Goal: Task Accomplishment & Management: Manage account settings

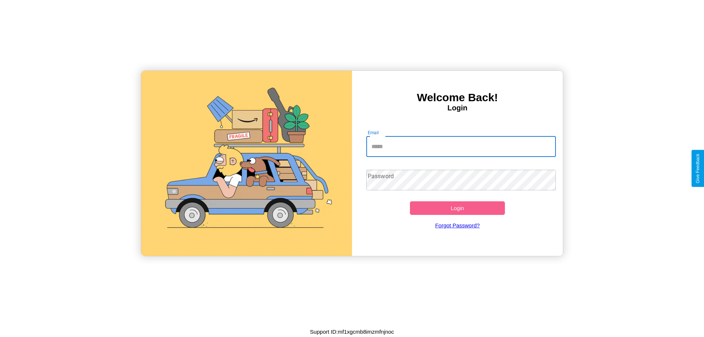
click at [461, 146] on input "Email" at bounding box center [461, 146] width 190 height 21
type input "**********"
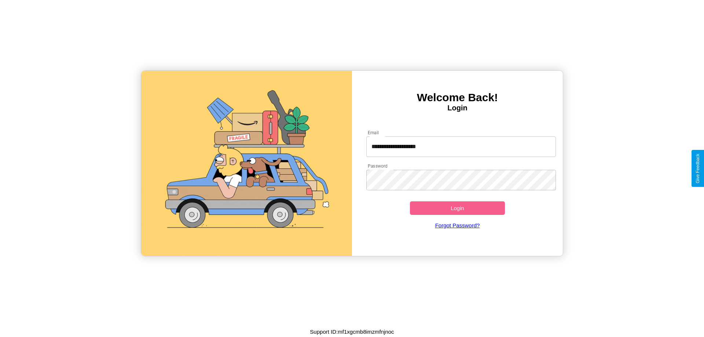
click at [457, 208] on button "Login" at bounding box center [457, 208] width 95 height 14
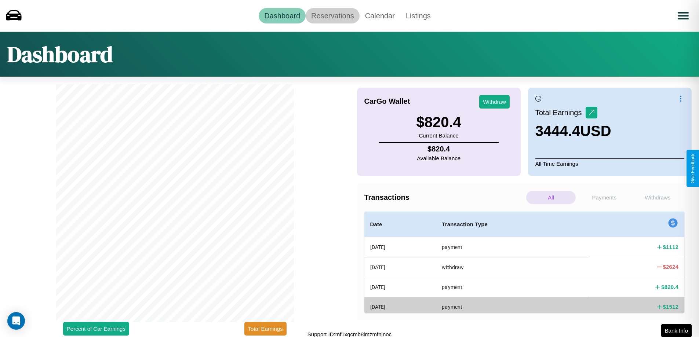
click at [332, 15] on link "Reservations" at bounding box center [333, 15] width 54 height 15
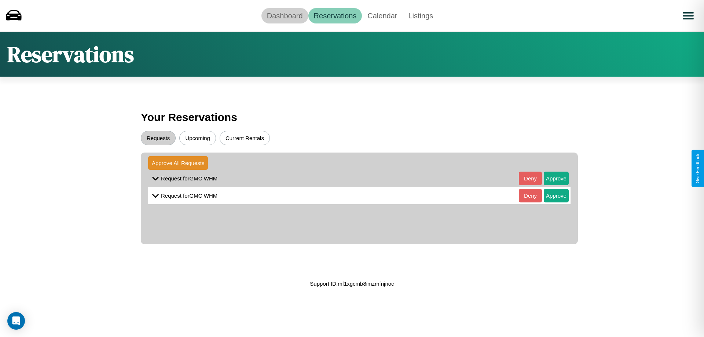
click at [285, 15] on link "Dashboard" at bounding box center [285, 15] width 47 height 15
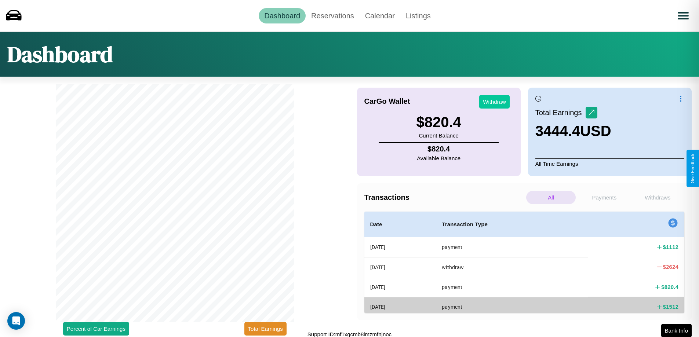
click at [494, 102] on button "Withdraw" at bounding box center [494, 102] width 30 height 14
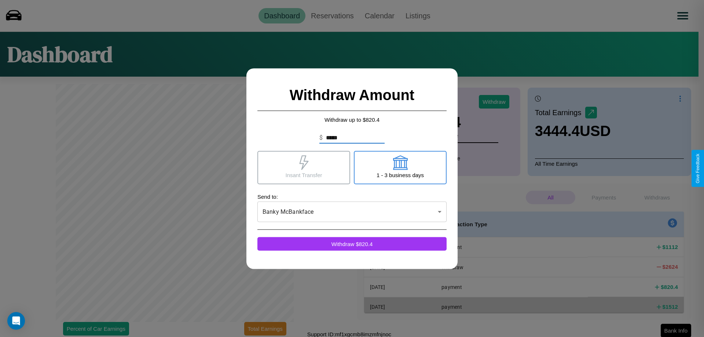
click at [400, 167] on icon at bounding box center [400, 162] width 15 height 15
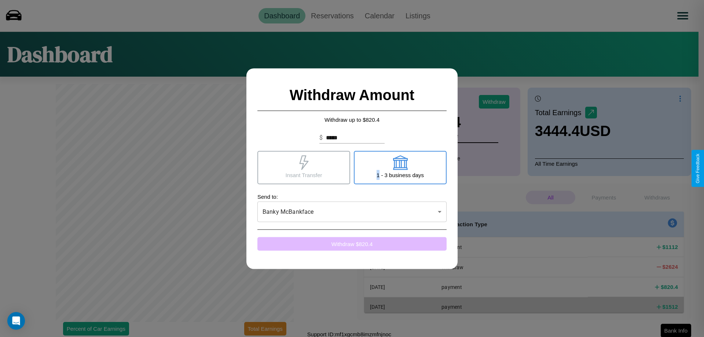
click at [352, 244] on button "Withdraw $ 820.4" at bounding box center [351, 244] width 189 height 14
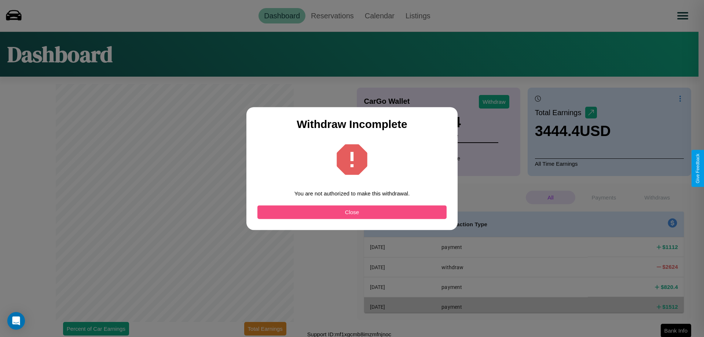
click at [352, 212] on button "Close" at bounding box center [351, 212] width 189 height 14
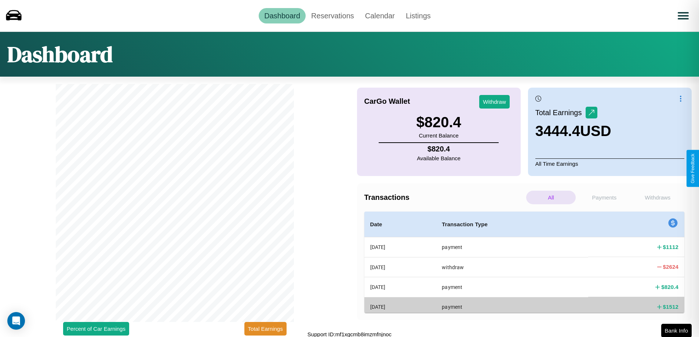
scroll to position [2, 0]
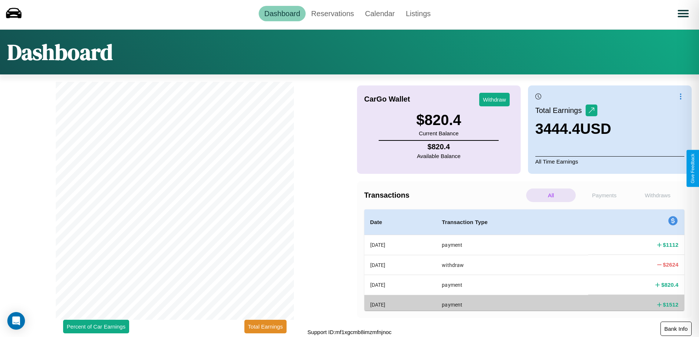
click at [676, 329] on button "Bank Info" at bounding box center [675, 329] width 31 height 14
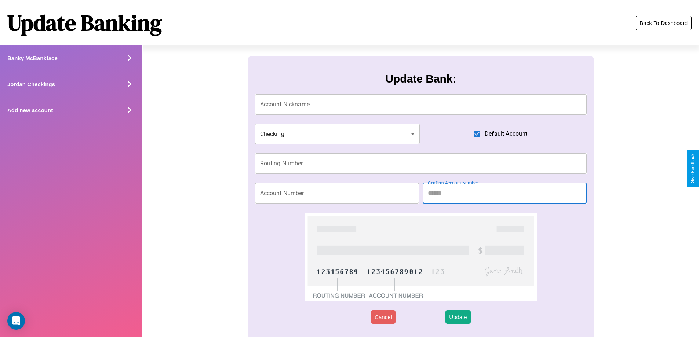
click at [663, 23] on button "Back To Dashboard" at bounding box center [663, 23] width 56 height 14
